Goal: Information Seeking & Learning: Find specific fact

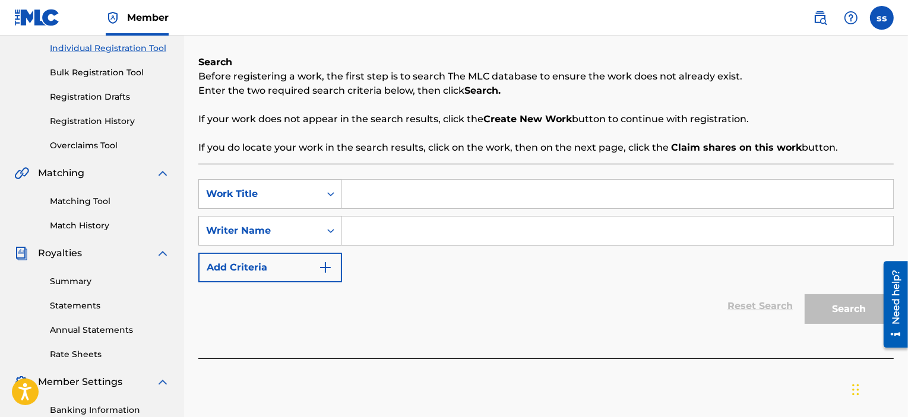
scroll to position [190, 0]
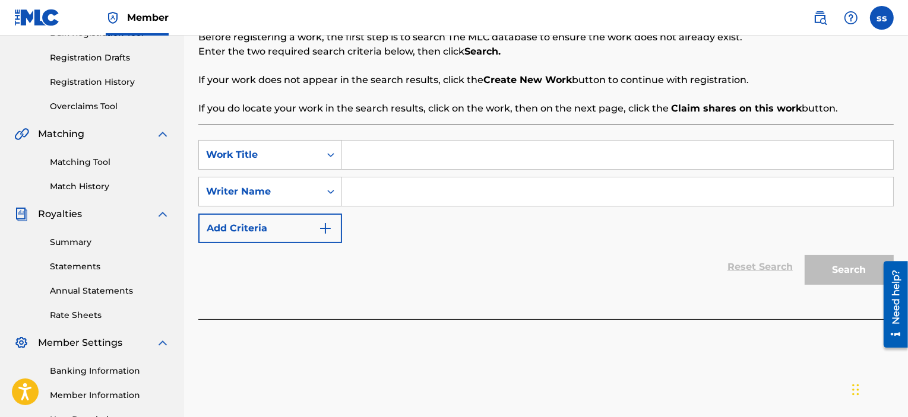
click at [379, 154] on input "Search Form" at bounding box center [617, 155] width 551 height 28
type input "thru da middle"
click at [368, 192] on input "Search Form" at bounding box center [617, 192] width 551 height 28
click at [473, 160] on input "thru da middle" at bounding box center [617, 155] width 551 height 28
click at [397, 188] on input "Search Form" at bounding box center [617, 192] width 551 height 28
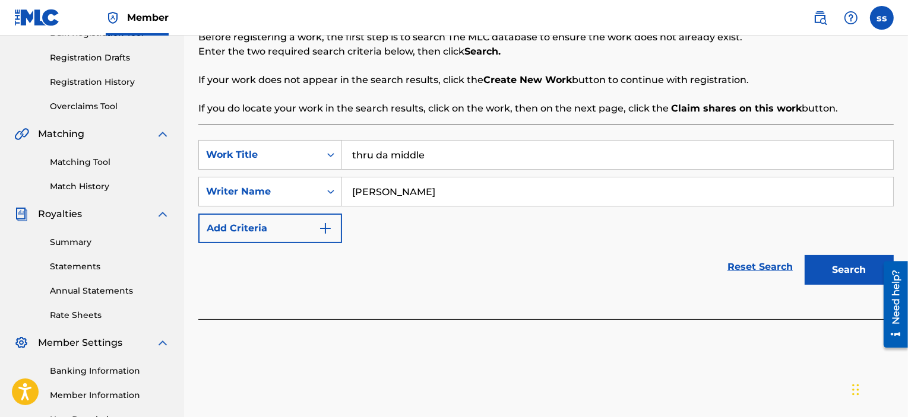
click at [846, 281] on button "Search" at bounding box center [848, 270] width 89 height 30
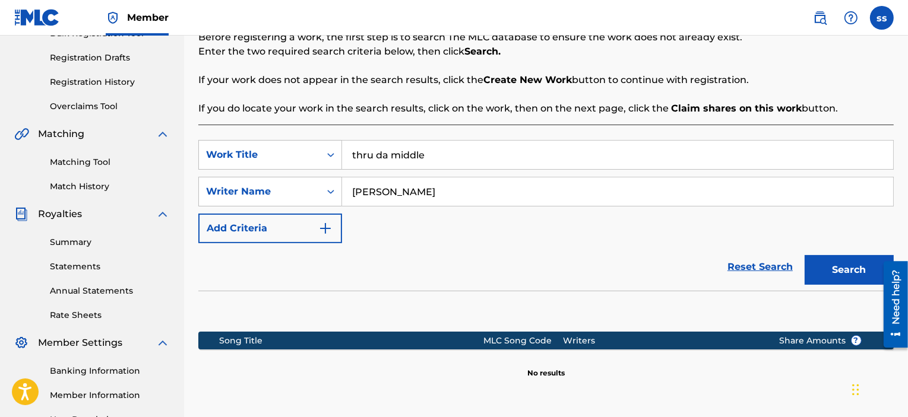
click at [391, 195] on input "[PERSON_NAME]" at bounding box center [617, 192] width 551 height 28
type input "[PERSON_NAME]"
click at [841, 275] on button "Search" at bounding box center [848, 270] width 89 height 30
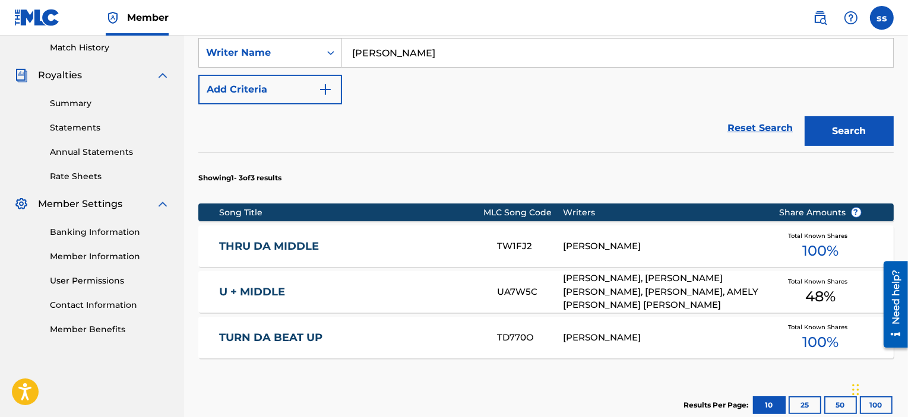
scroll to position [380, 0]
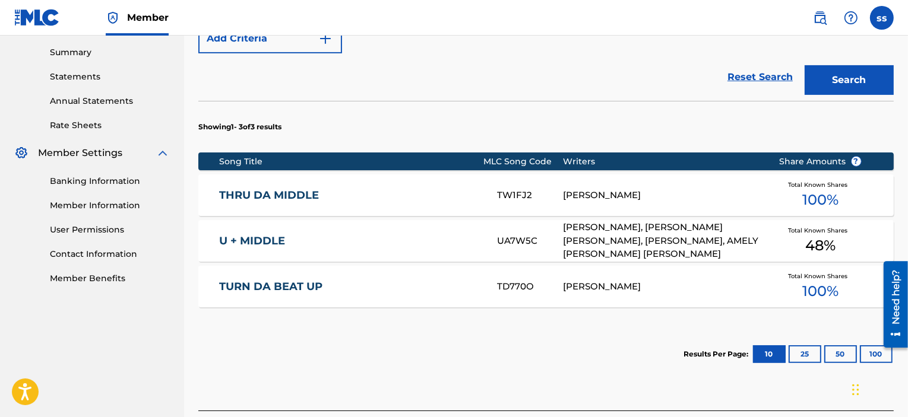
click at [575, 195] on div "[PERSON_NAME]" at bounding box center [662, 196] width 198 height 14
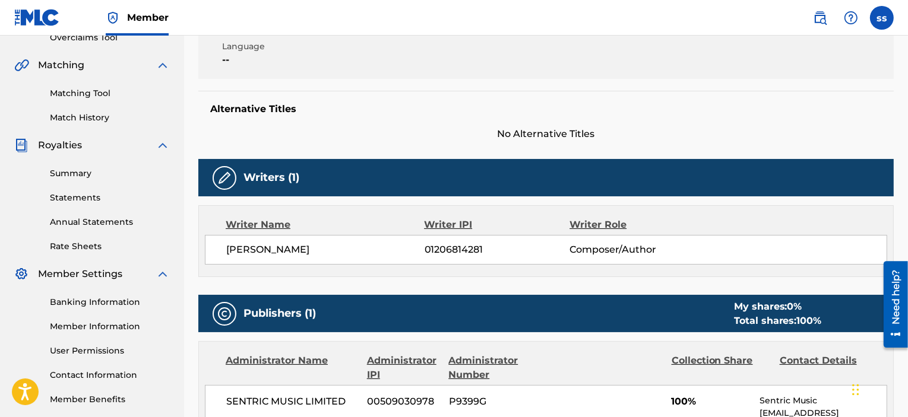
scroll to position [261, 0]
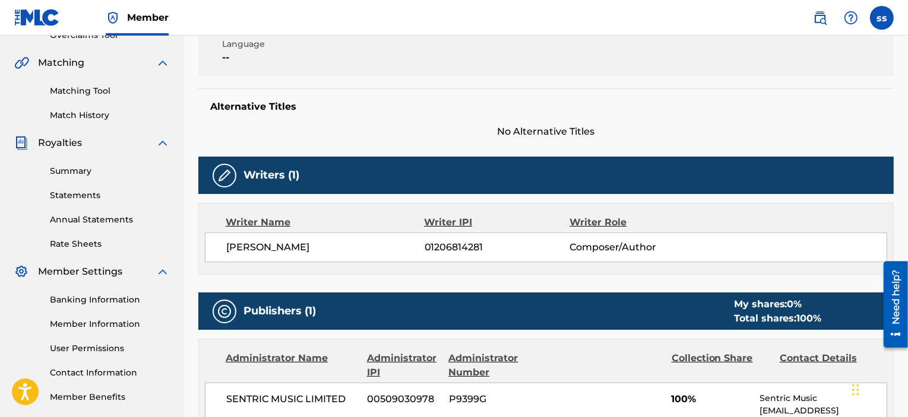
click at [222, 180] on img at bounding box center [224, 176] width 14 height 14
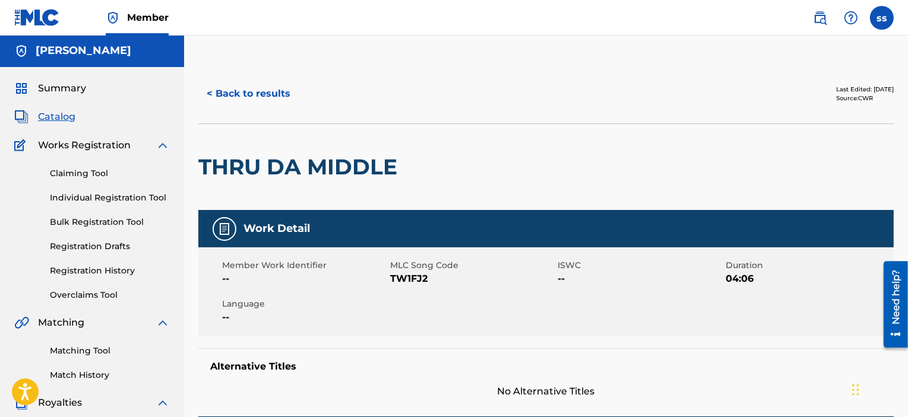
scroll to position [0, 0]
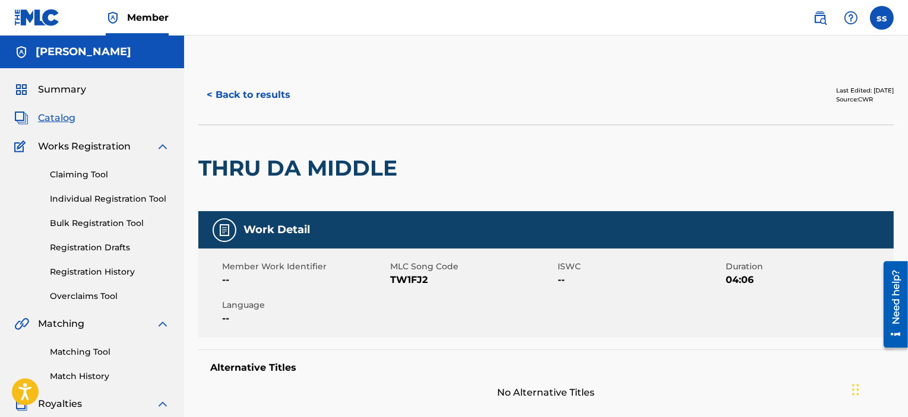
click at [82, 172] on link "Claiming Tool" at bounding box center [110, 175] width 120 height 12
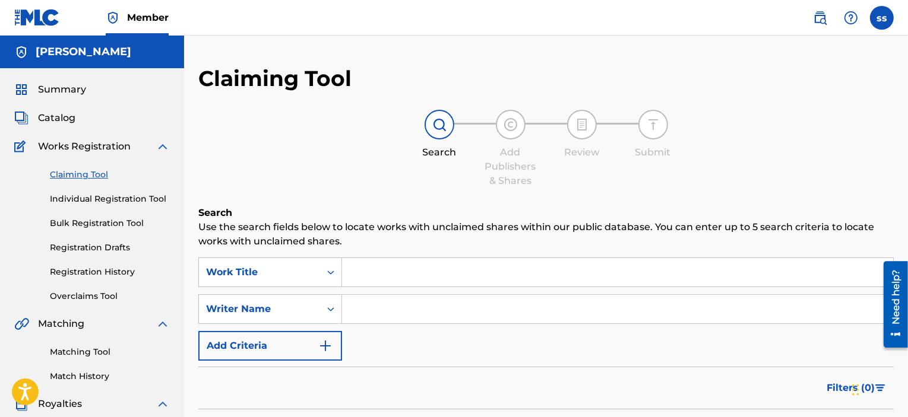
click at [351, 280] on input "Search Form" at bounding box center [617, 272] width 551 height 28
click at [362, 280] on input "Search Form" at bounding box center [617, 272] width 551 height 28
type input "thru da middle"
click at [370, 303] on input "Search Form" at bounding box center [617, 309] width 551 height 28
type input "[PERSON_NAME]"
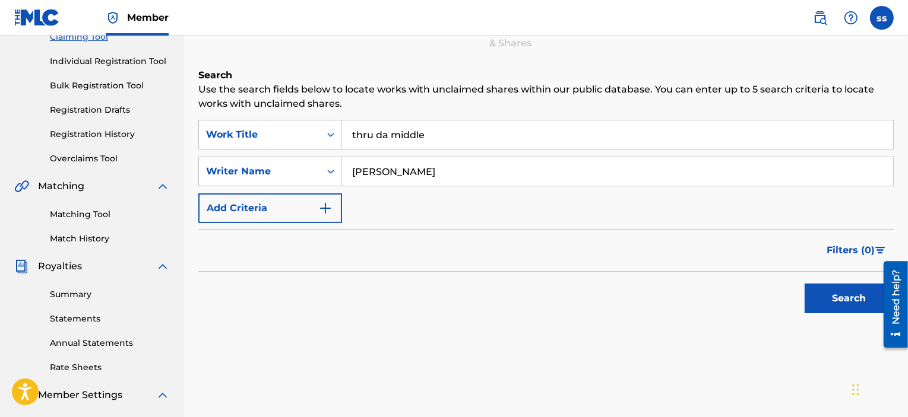
scroll to position [139, 0]
drag, startPoint x: 911, startPoint y: 189, endPoint x: 23, endPoint y: 11, distance: 905.3
click at [826, 287] on button "Search" at bounding box center [848, 298] width 89 height 30
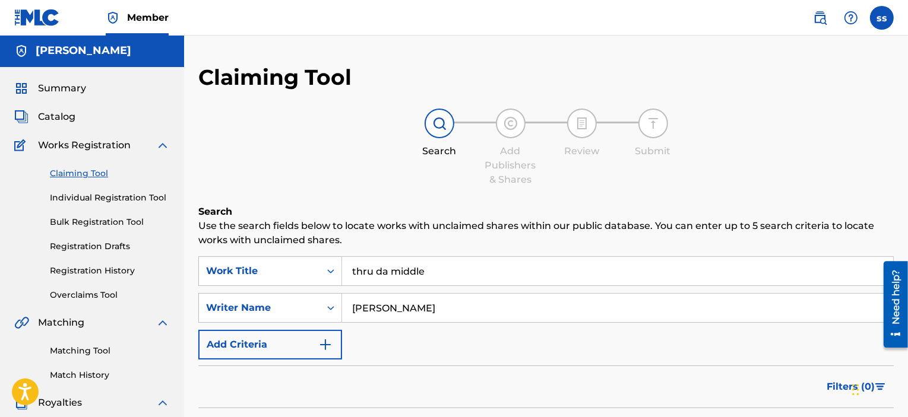
scroll to position [0, 0]
click at [94, 295] on link "Overclaims Tool" at bounding box center [110, 296] width 120 height 12
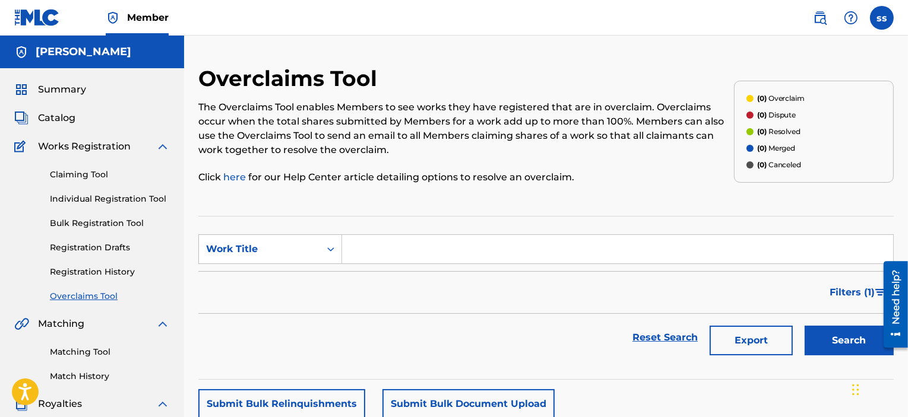
click at [400, 256] on input "Search Form" at bounding box center [617, 249] width 551 height 28
type input "thru da middle"
click at [834, 330] on button "Search" at bounding box center [848, 341] width 89 height 30
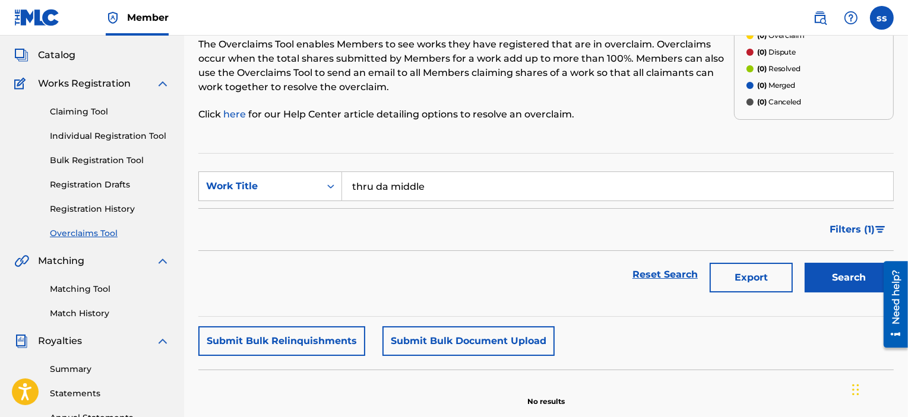
scroll to position [33, 0]
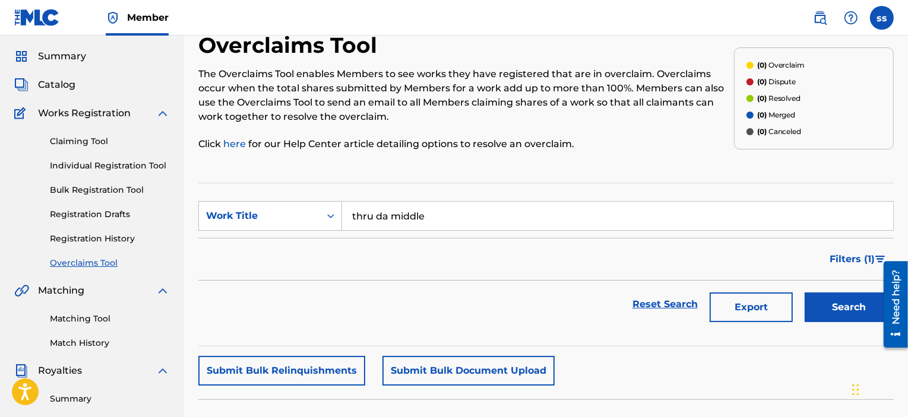
click at [127, 166] on link "Individual Registration Tool" at bounding box center [110, 166] width 120 height 12
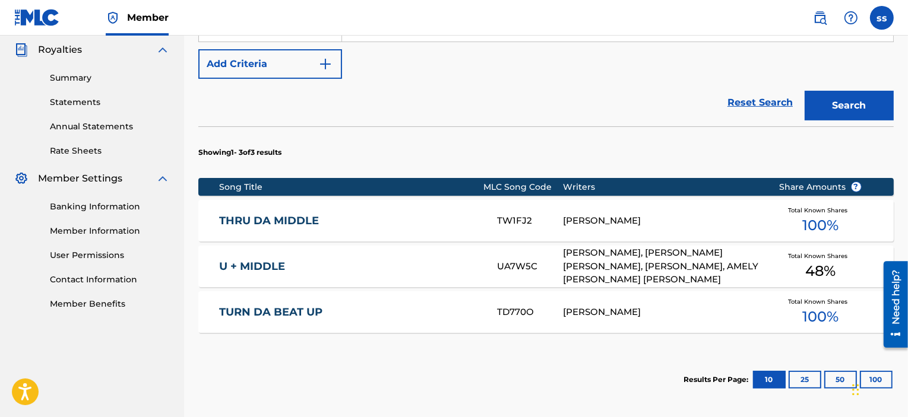
scroll to position [356, 0]
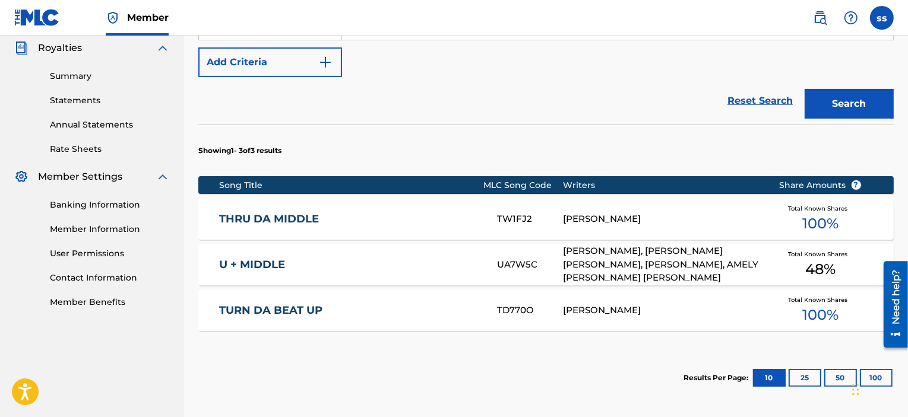
click at [290, 221] on link "THRU DA MIDDLE" at bounding box center [350, 220] width 262 height 14
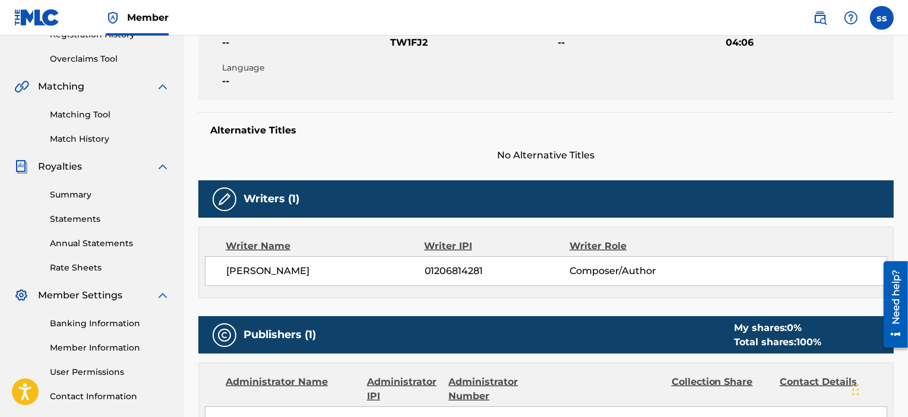
scroll to position [427, 0]
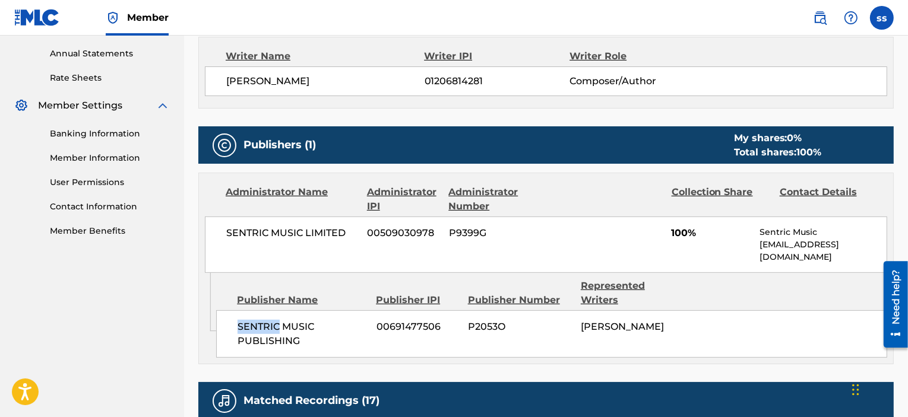
drag, startPoint x: 235, startPoint y: 294, endPoint x: 278, endPoint y: 294, distance: 42.8
click at [278, 311] on div "SENTRIC MUSIC PUBLISHING 00691477506 P2053O [PERSON_NAME]" at bounding box center [551, 334] width 671 height 47
copy span "SENTRIC"
click at [19, 189] on div "Banking Information Member Information User Permissions Contact Information Mem…" at bounding box center [92, 175] width 156 height 125
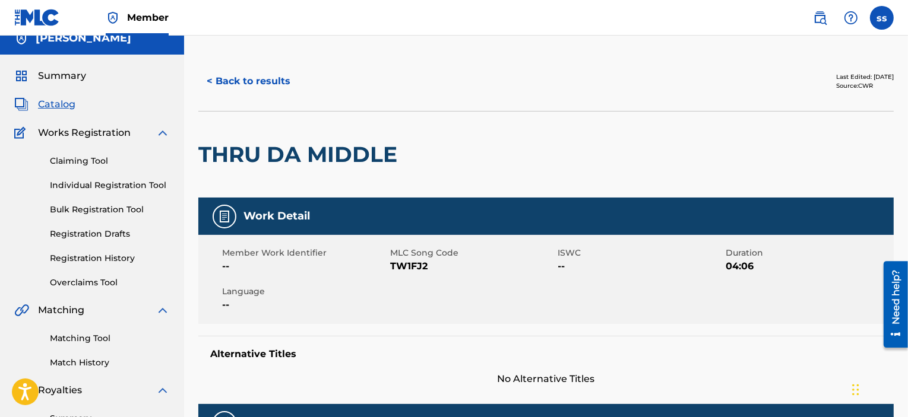
scroll to position [0, 0]
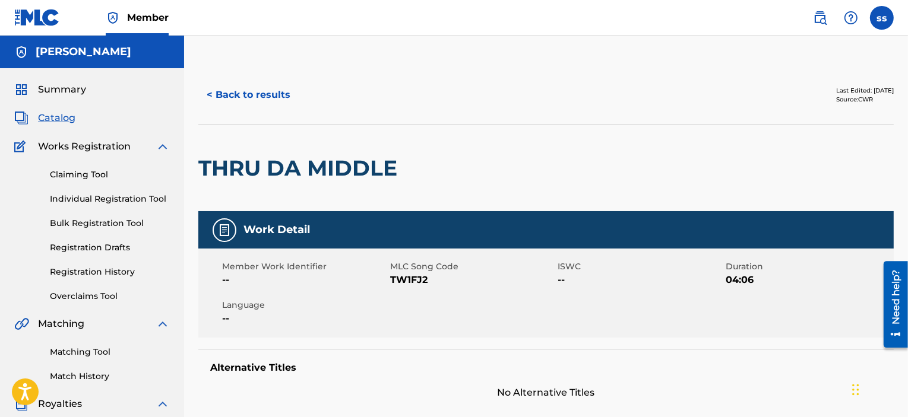
click at [94, 192] on div "Claiming Tool Individual Registration Tool Bulk Registration Tool Registration …" at bounding box center [92, 228] width 156 height 149
click at [94, 202] on link "Individual Registration Tool" at bounding box center [110, 199] width 120 height 12
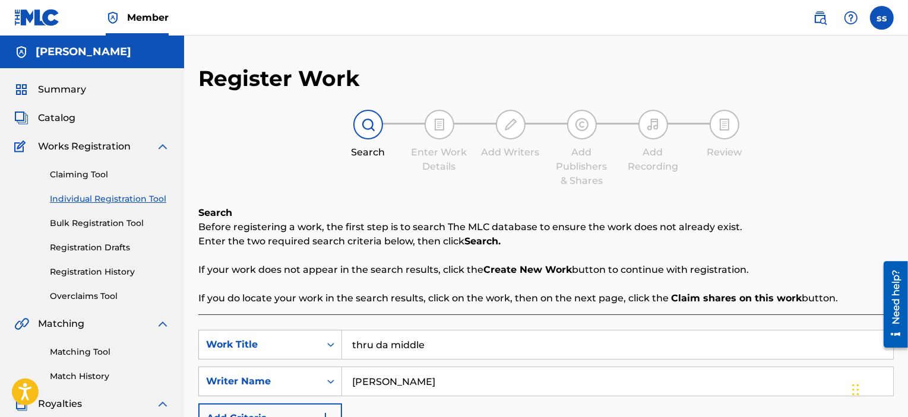
click at [450, 347] on input "thru da middle" at bounding box center [617, 345] width 551 height 28
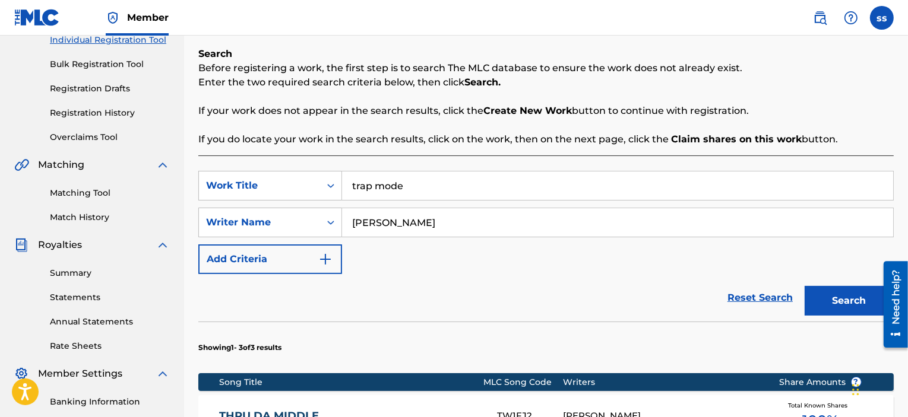
scroll to position [173, 0]
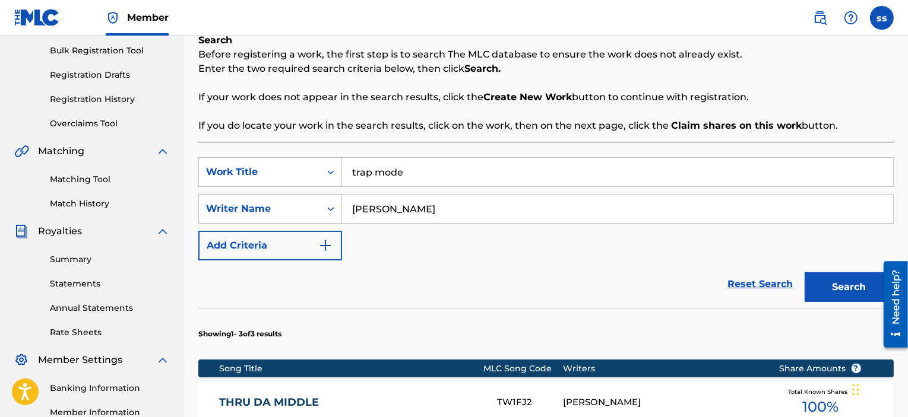
type input "trap mode"
click at [821, 286] on button "Search" at bounding box center [848, 288] width 89 height 30
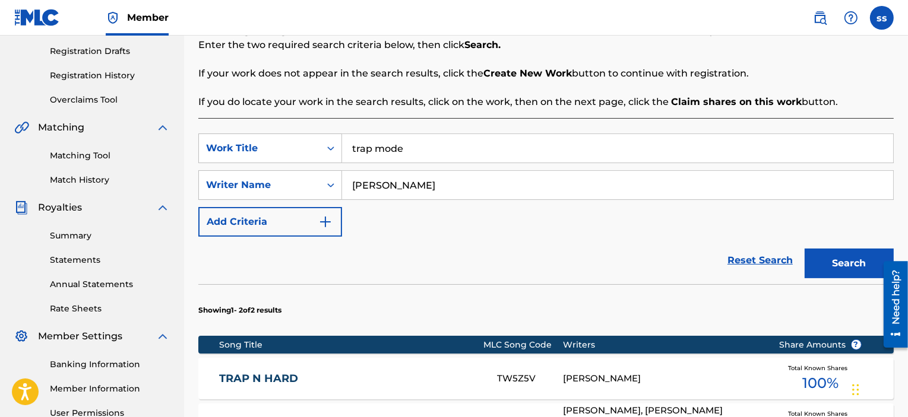
scroll to position [292, 0]
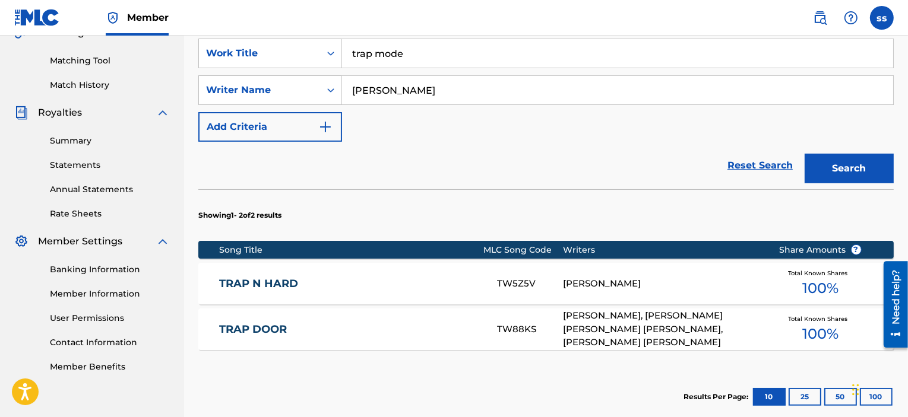
click at [262, 286] on link "TRAP N HARD" at bounding box center [350, 284] width 262 height 14
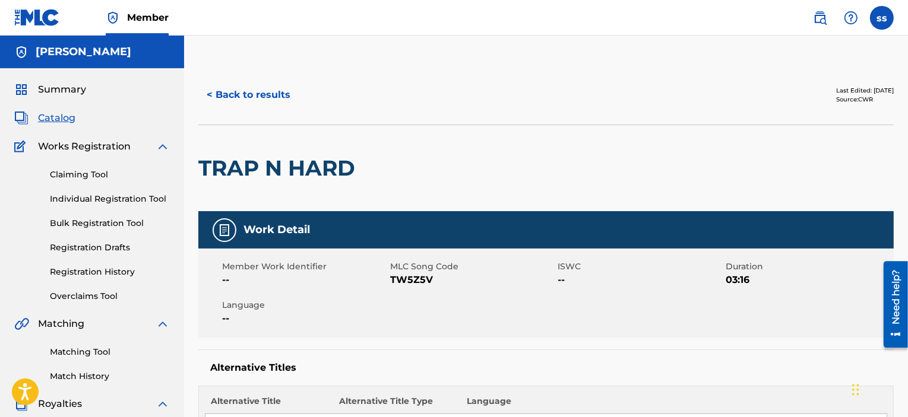
click at [50, 159] on div "Claiming Tool Individual Registration Tool Bulk Registration Tool Registration …" at bounding box center [92, 228] width 156 height 149
click at [104, 149] on span "Works Registration" at bounding box center [84, 147] width 93 height 14
